Goal: Check status: Check status

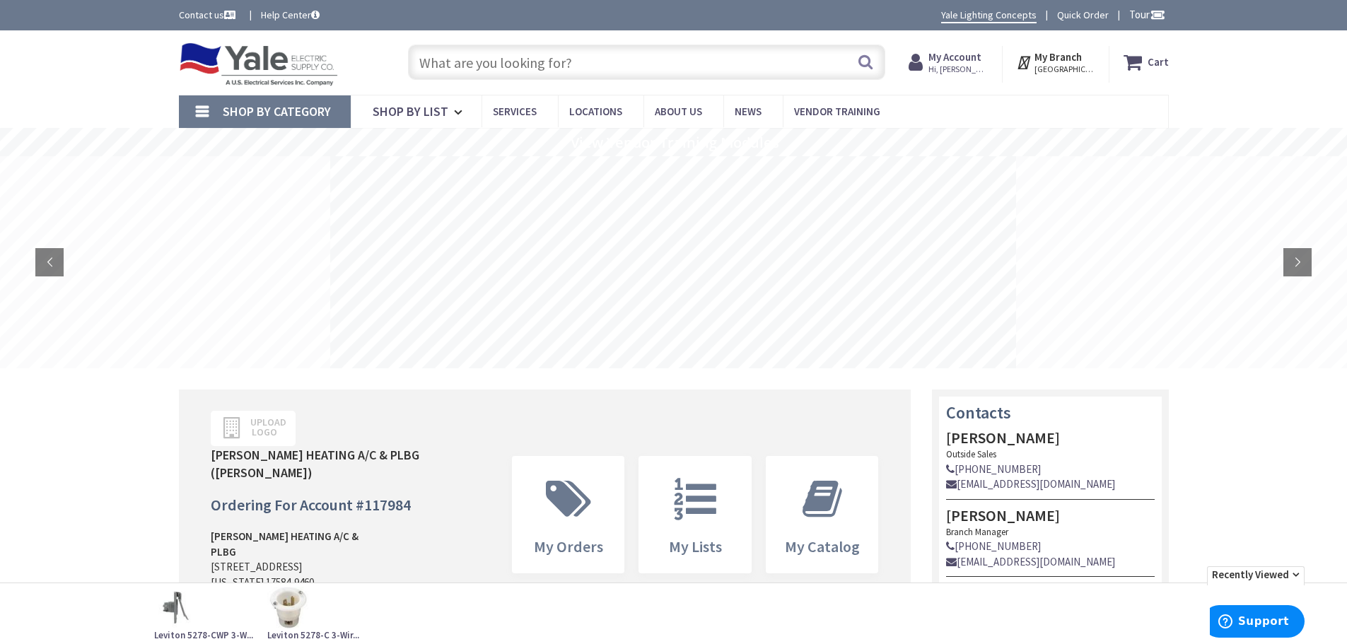
click at [951, 61] on strong "My Account" at bounding box center [954, 56] width 53 height 13
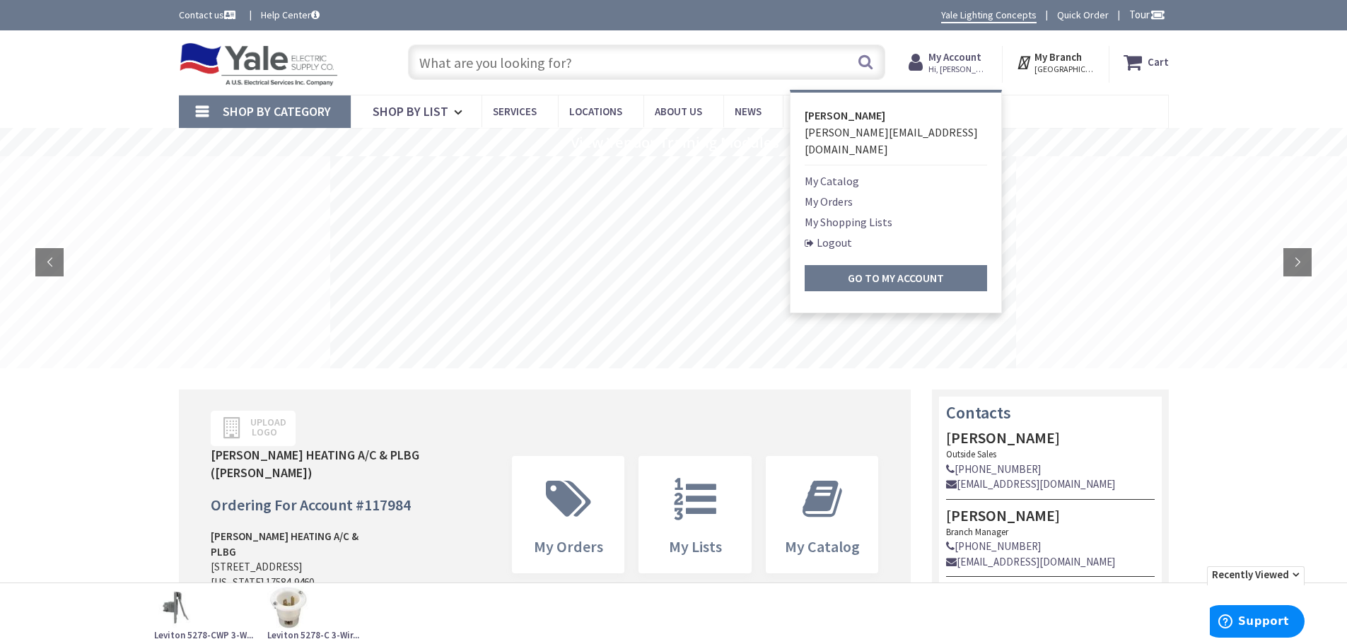
click at [836, 193] on link "My Orders" at bounding box center [828, 201] width 48 height 17
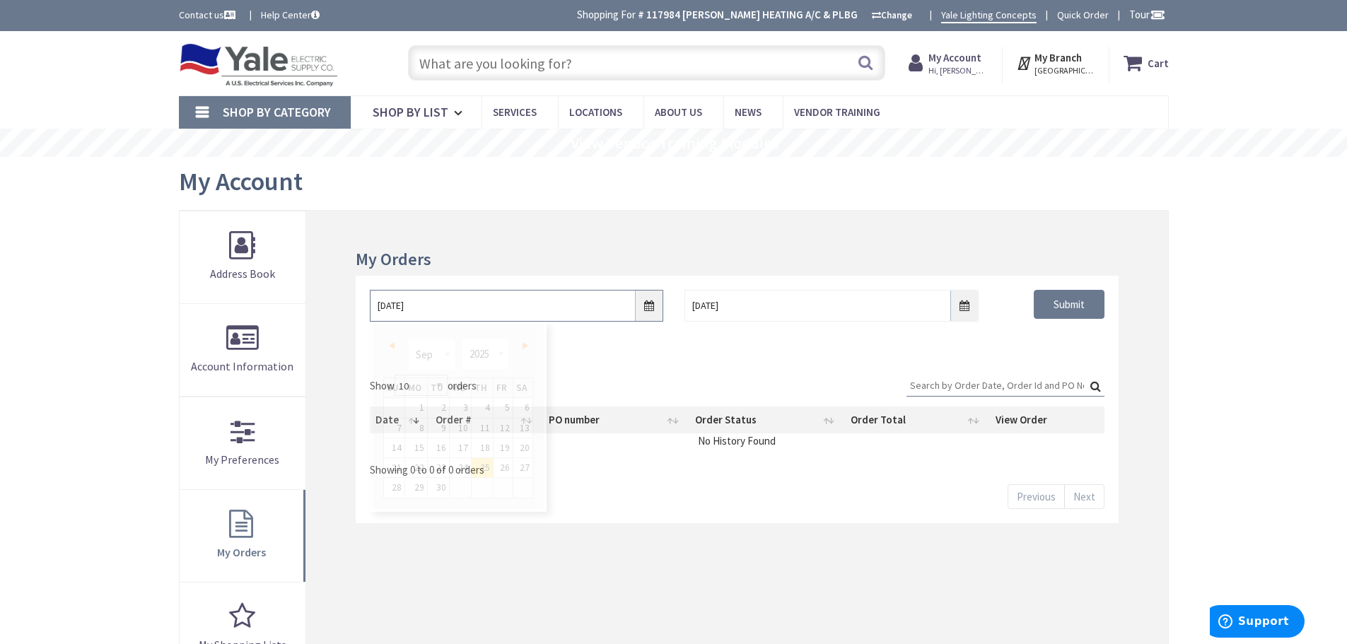
click at [648, 305] on input "9/25/2025" at bounding box center [516, 306] width 293 height 32
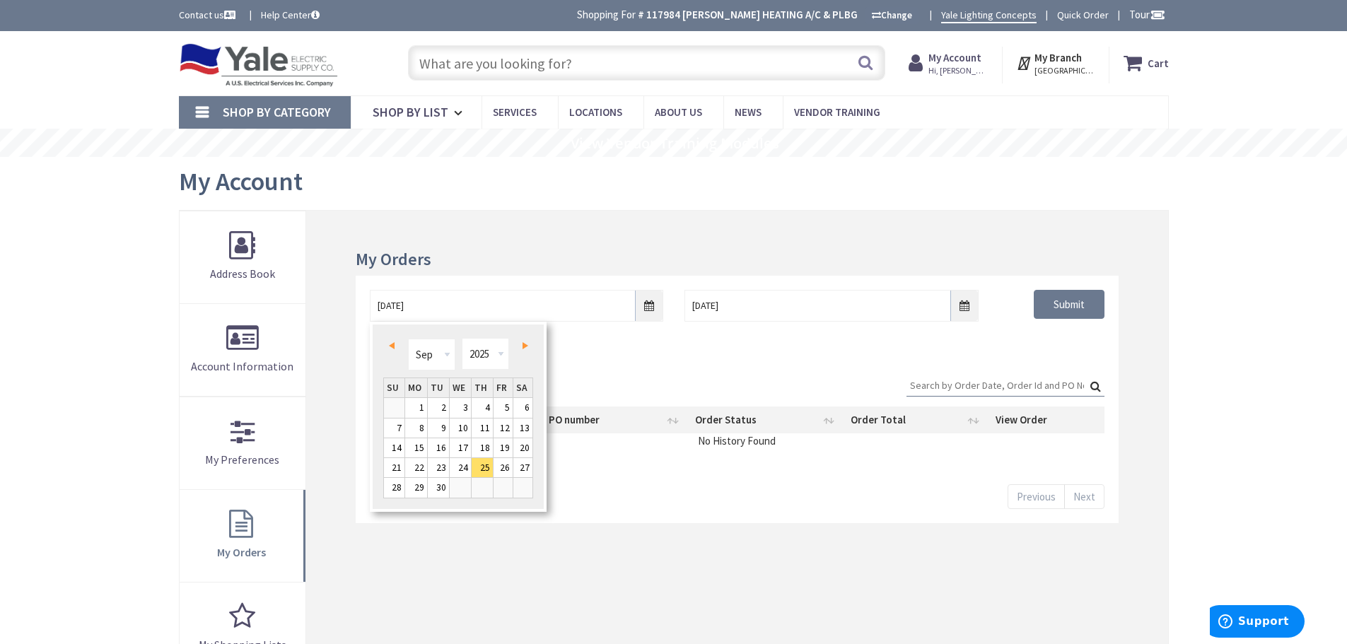
click at [390, 348] on span "Prev" at bounding box center [392, 345] width 6 height 7
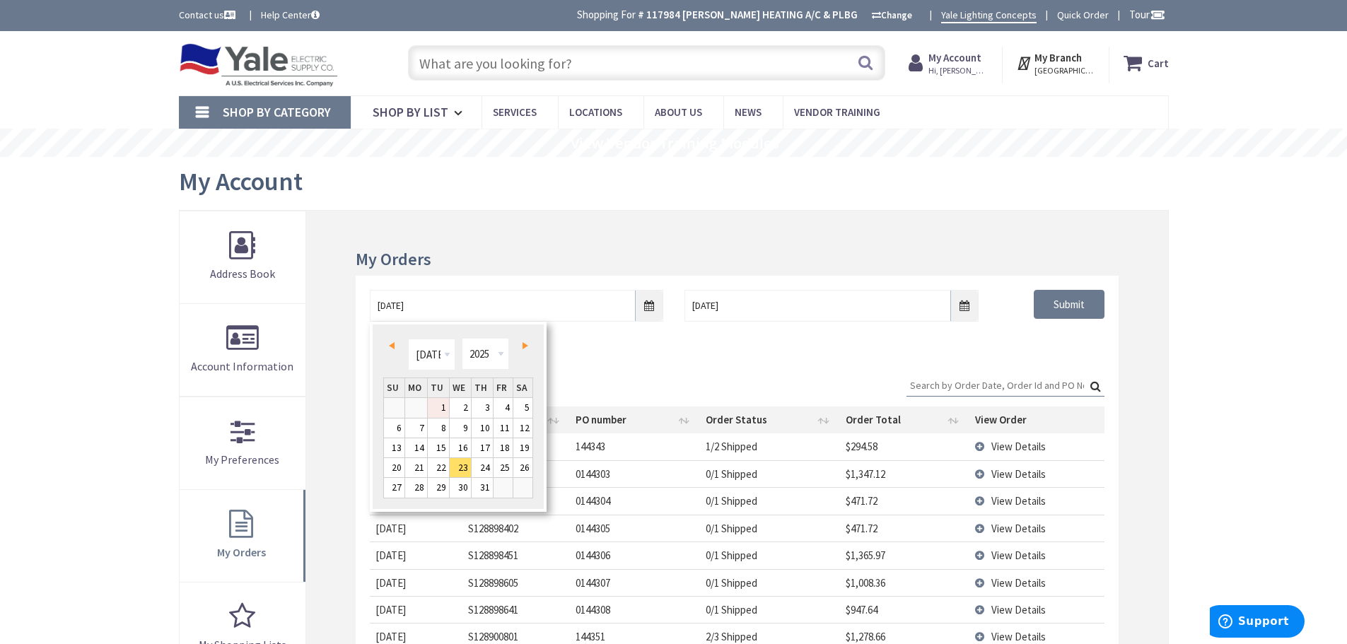
click at [438, 408] on link "1" at bounding box center [438, 407] width 21 height 19
type input "07/01/2025"
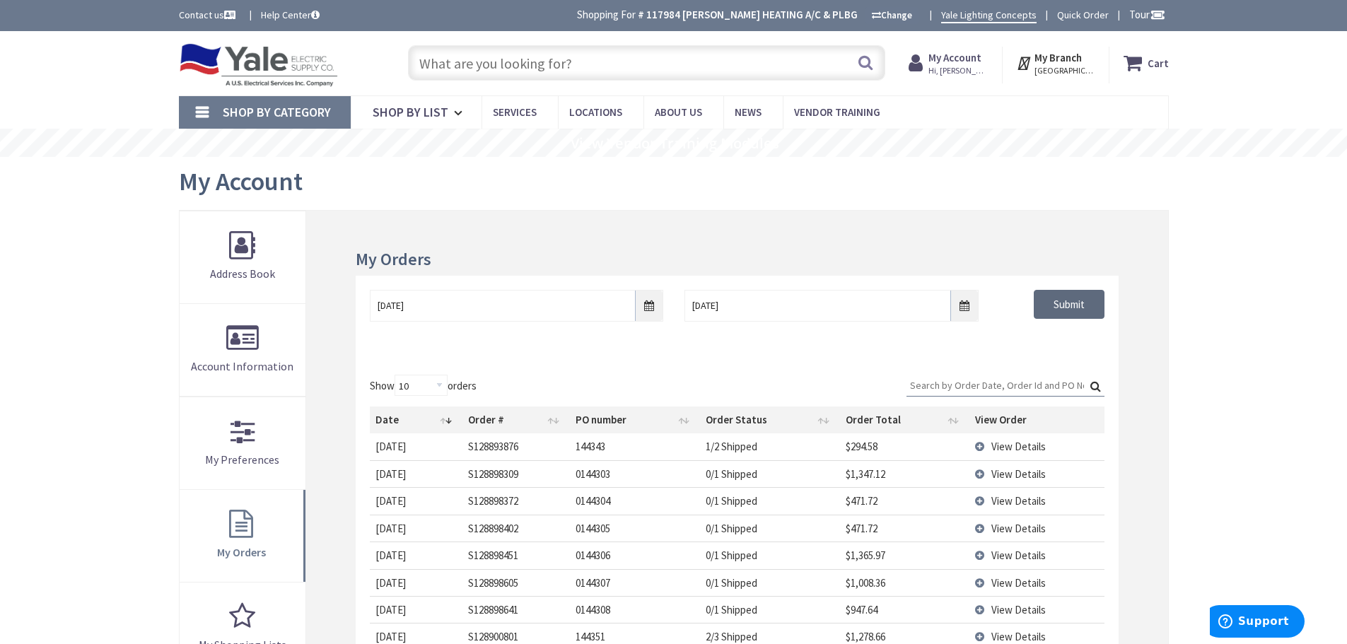
click at [1071, 302] on input "Submit" at bounding box center [1068, 305] width 71 height 30
click at [943, 389] on input "Search:" at bounding box center [1005, 385] width 198 height 21
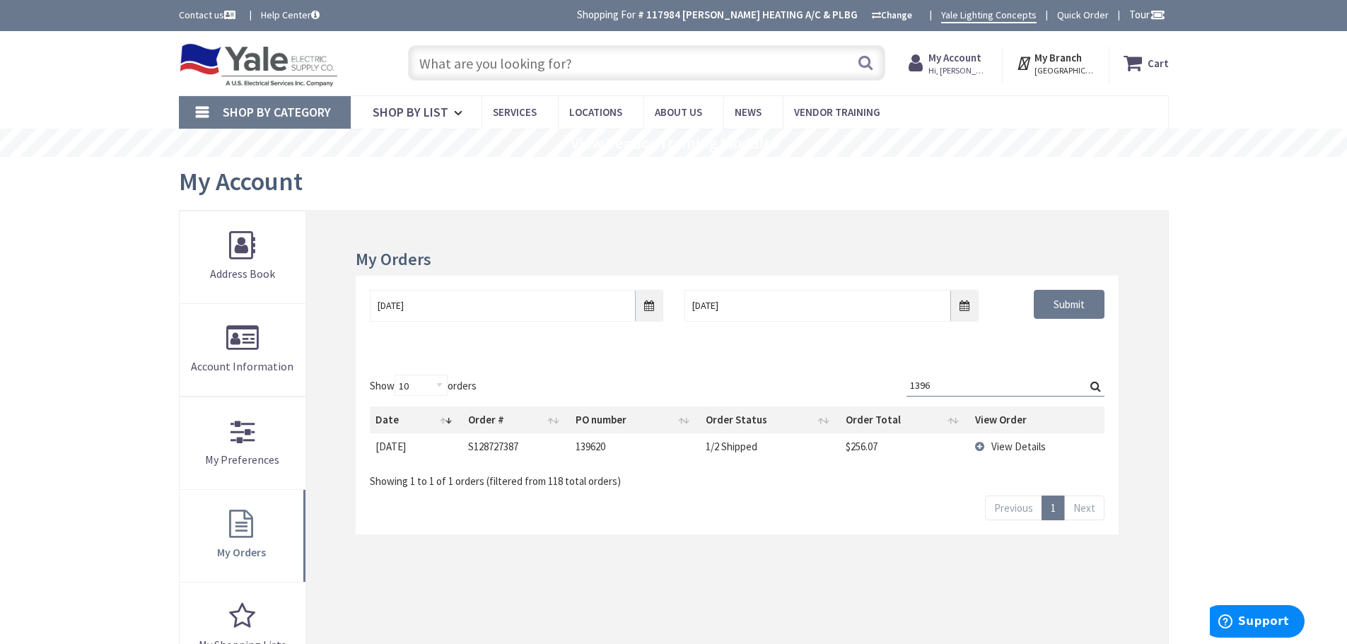
type input "1396"
click at [979, 450] on td "View Details" at bounding box center [1036, 446] width 135 height 26
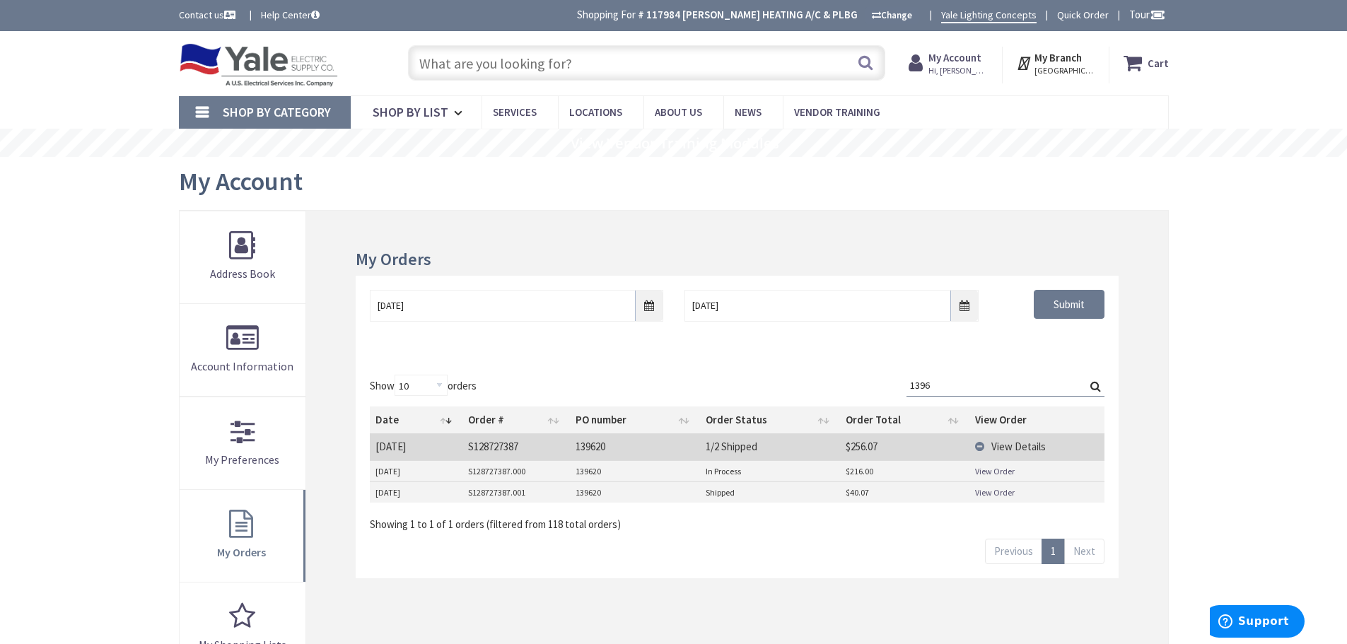
click at [990, 476] on link "View Order" at bounding box center [995, 471] width 40 height 12
click at [980, 469] on link "View Order" at bounding box center [995, 471] width 40 height 12
click at [995, 491] on link "View Order" at bounding box center [995, 492] width 40 height 12
click at [994, 496] on link "View Order" at bounding box center [995, 492] width 40 height 12
click at [988, 493] on link "View Order" at bounding box center [995, 492] width 40 height 12
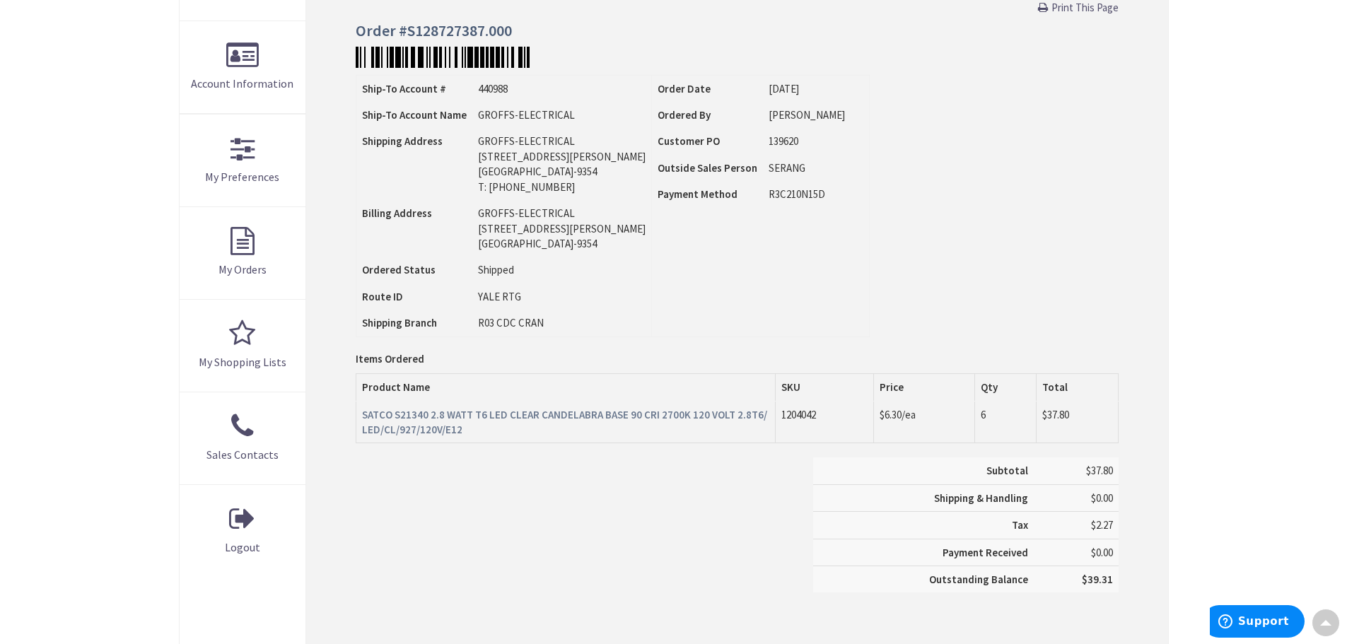
scroll to position [283, 0]
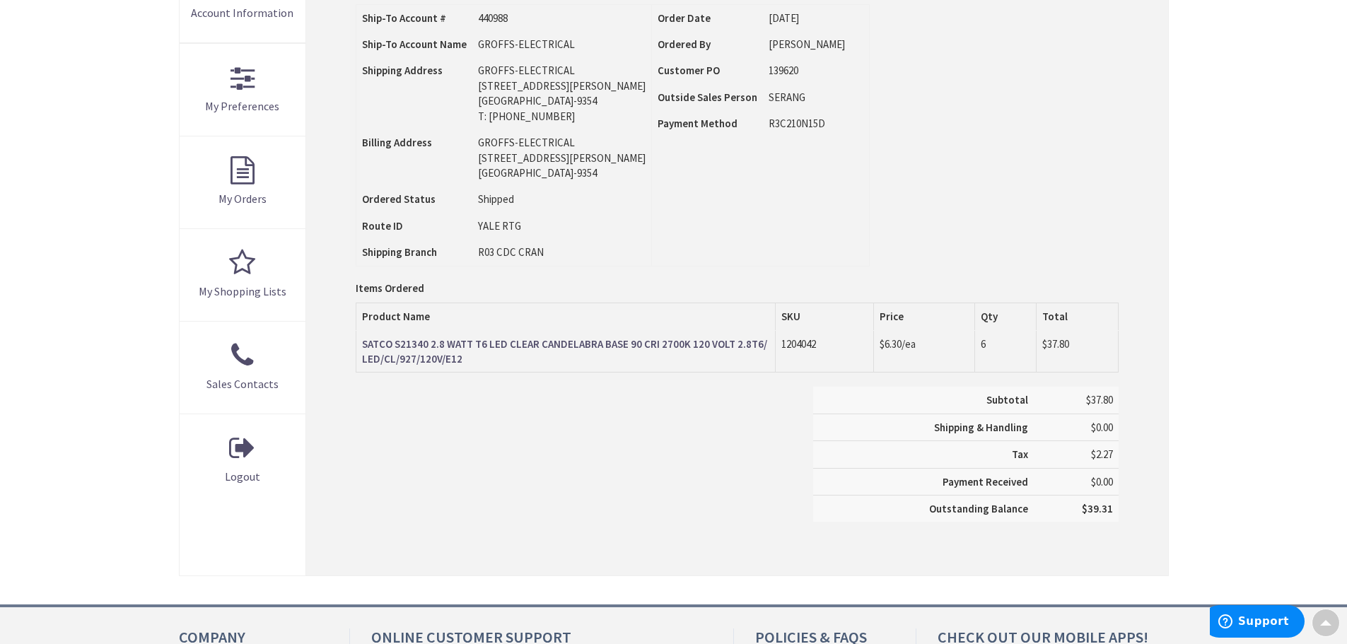
scroll to position [355, 0]
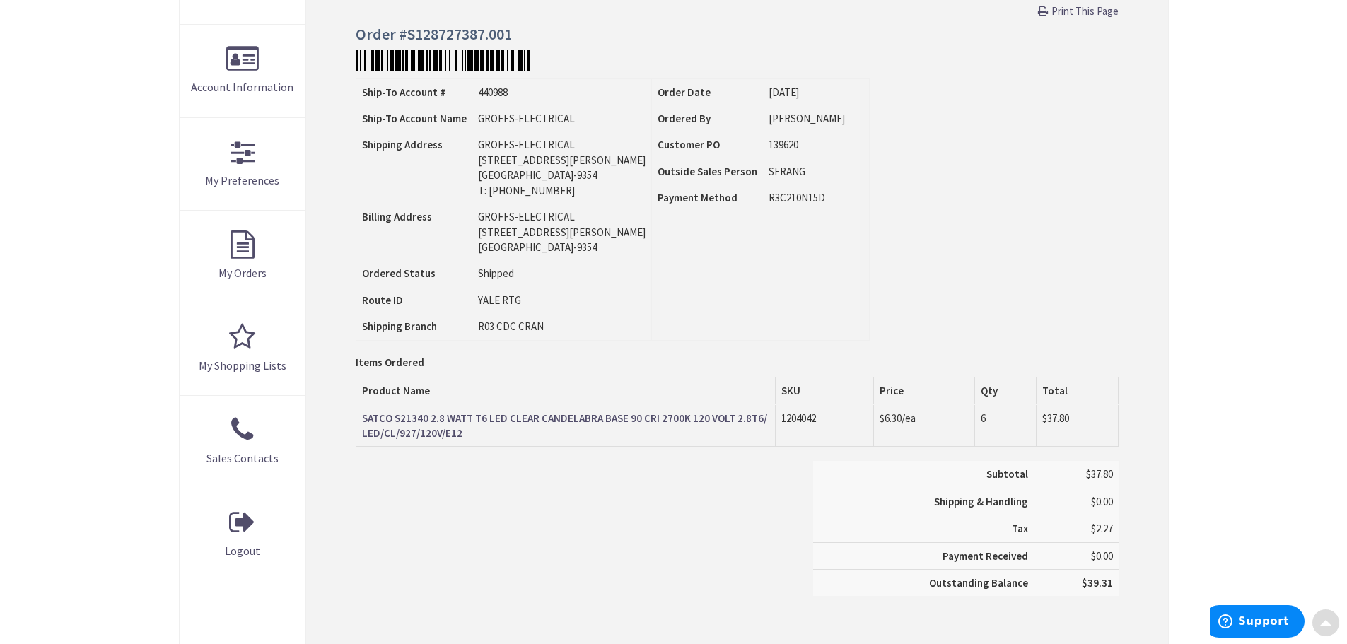
scroll to position [283, 0]
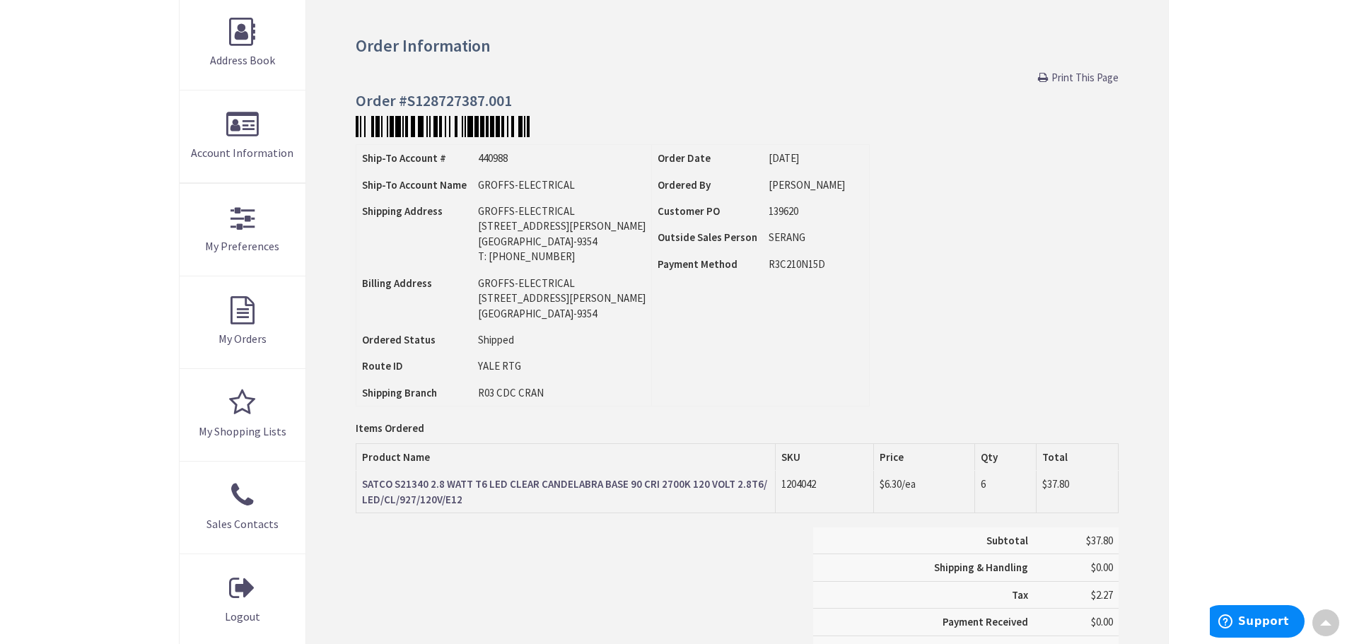
scroll to position [213, 0]
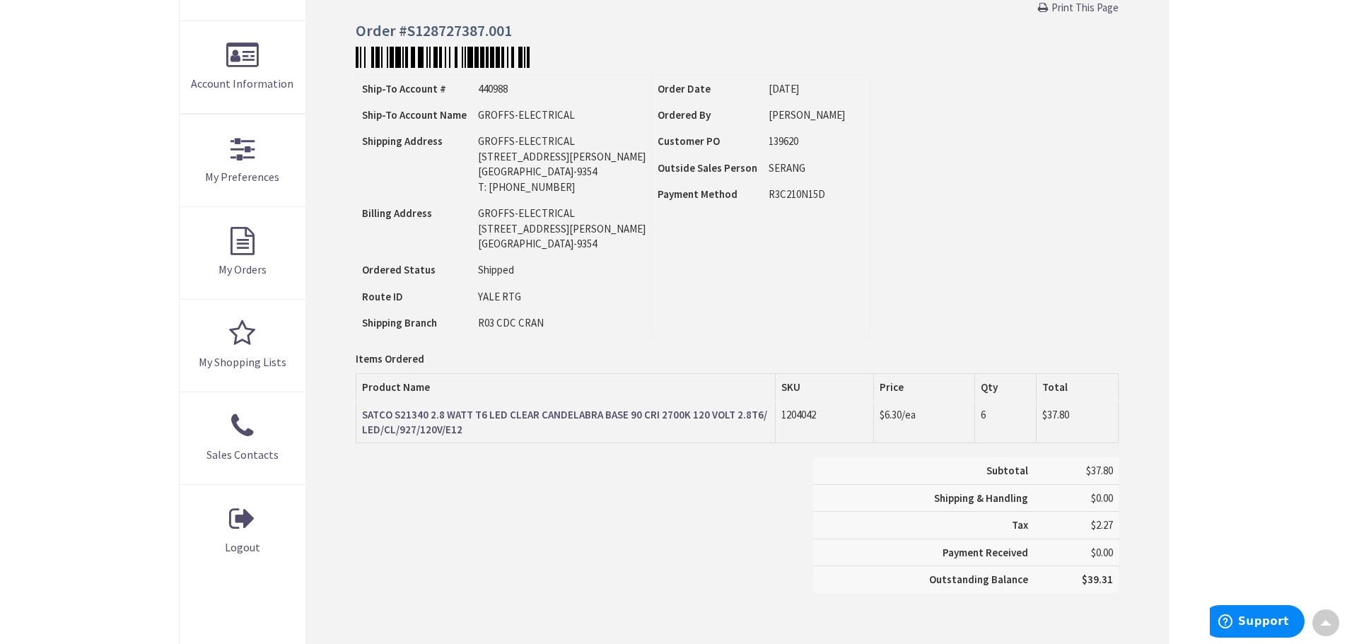
scroll to position [283, 0]
